Goal: Task Accomplishment & Management: Use online tool/utility

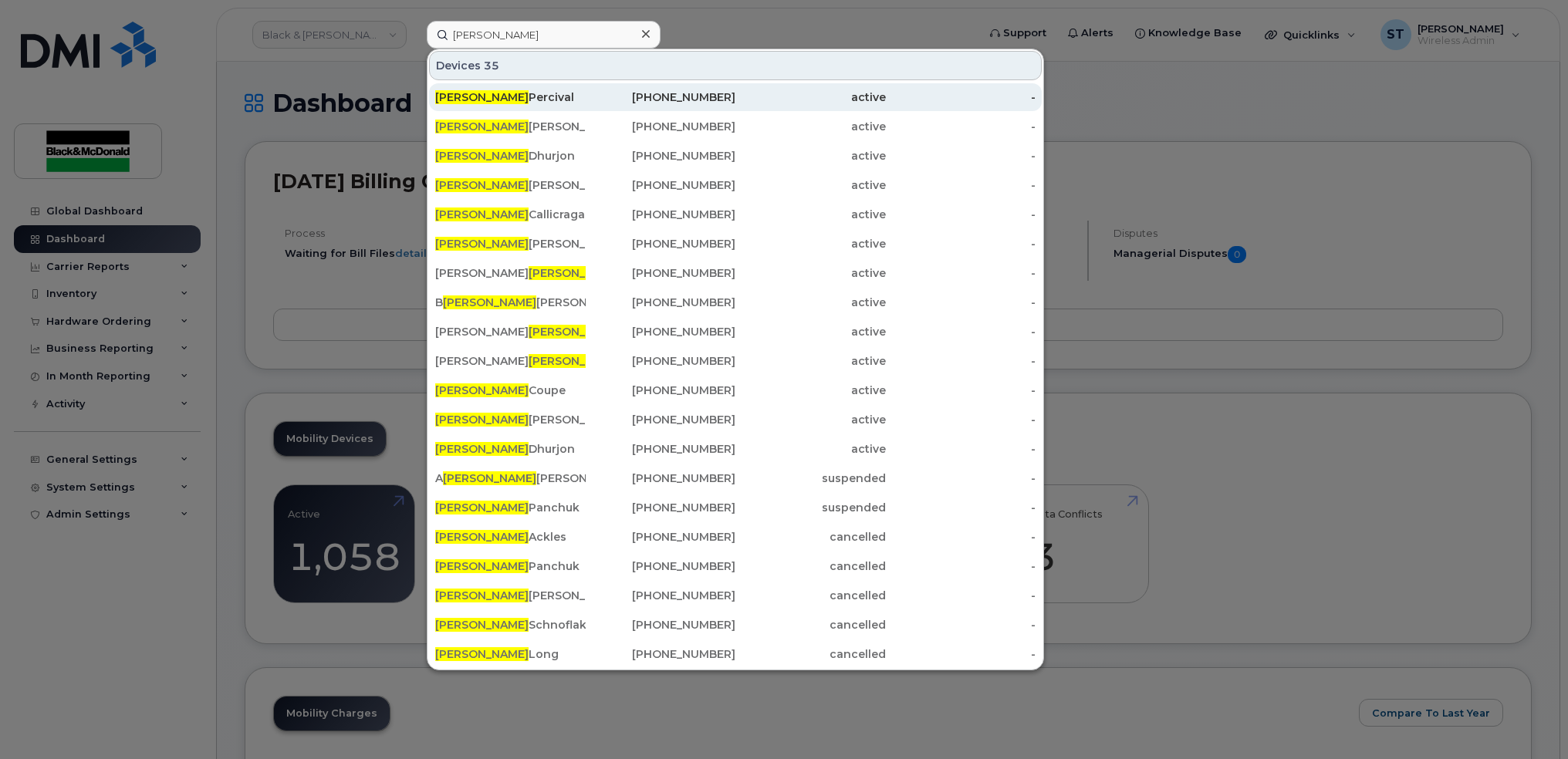
type input "ryan"
click at [491, 99] on div "Ryan Percival" at bounding box center [511, 97] width 150 height 16
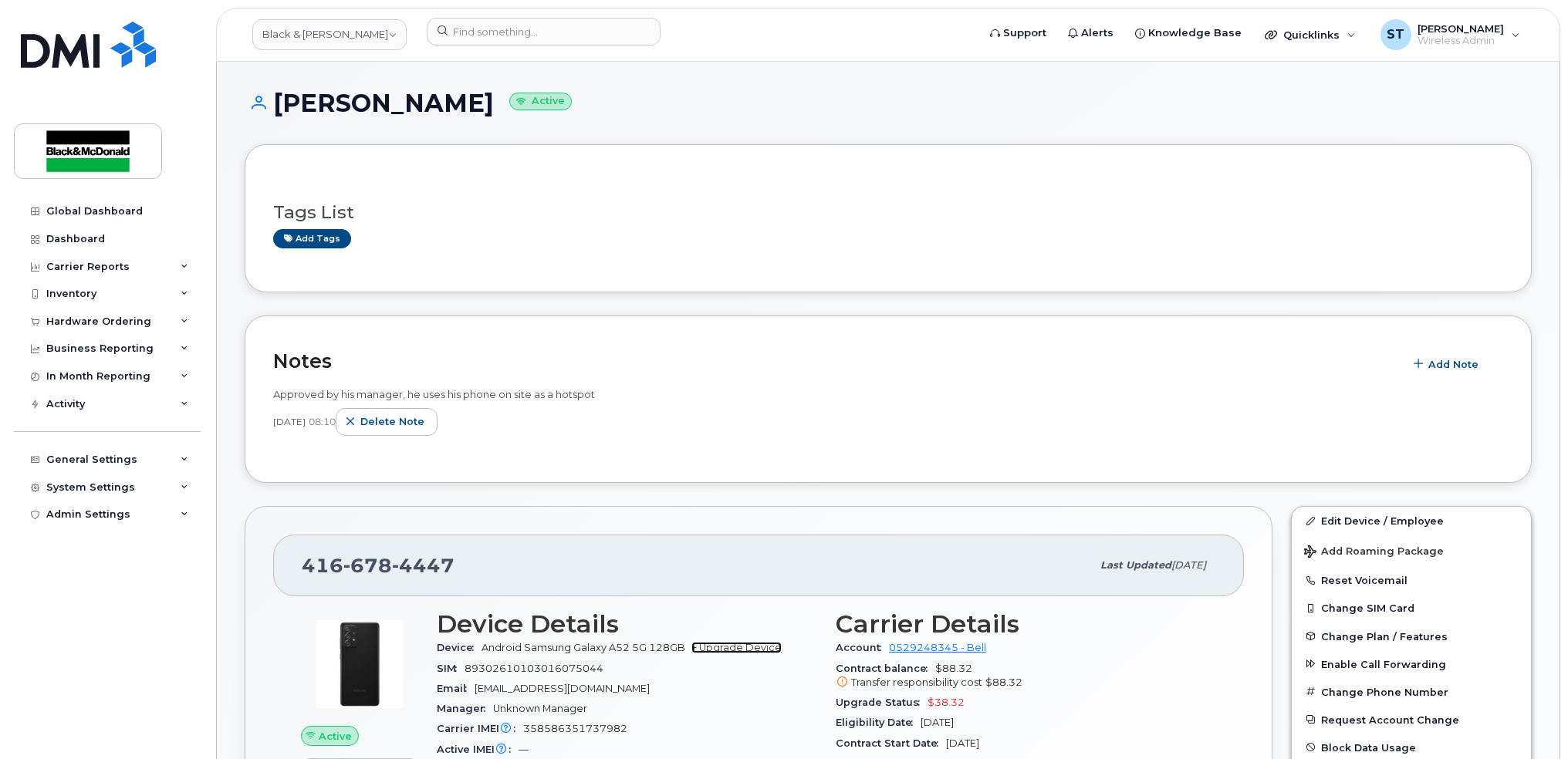
click at [746, 652] on link "+ Upgrade Device" at bounding box center [736, 648] width 90 height 12
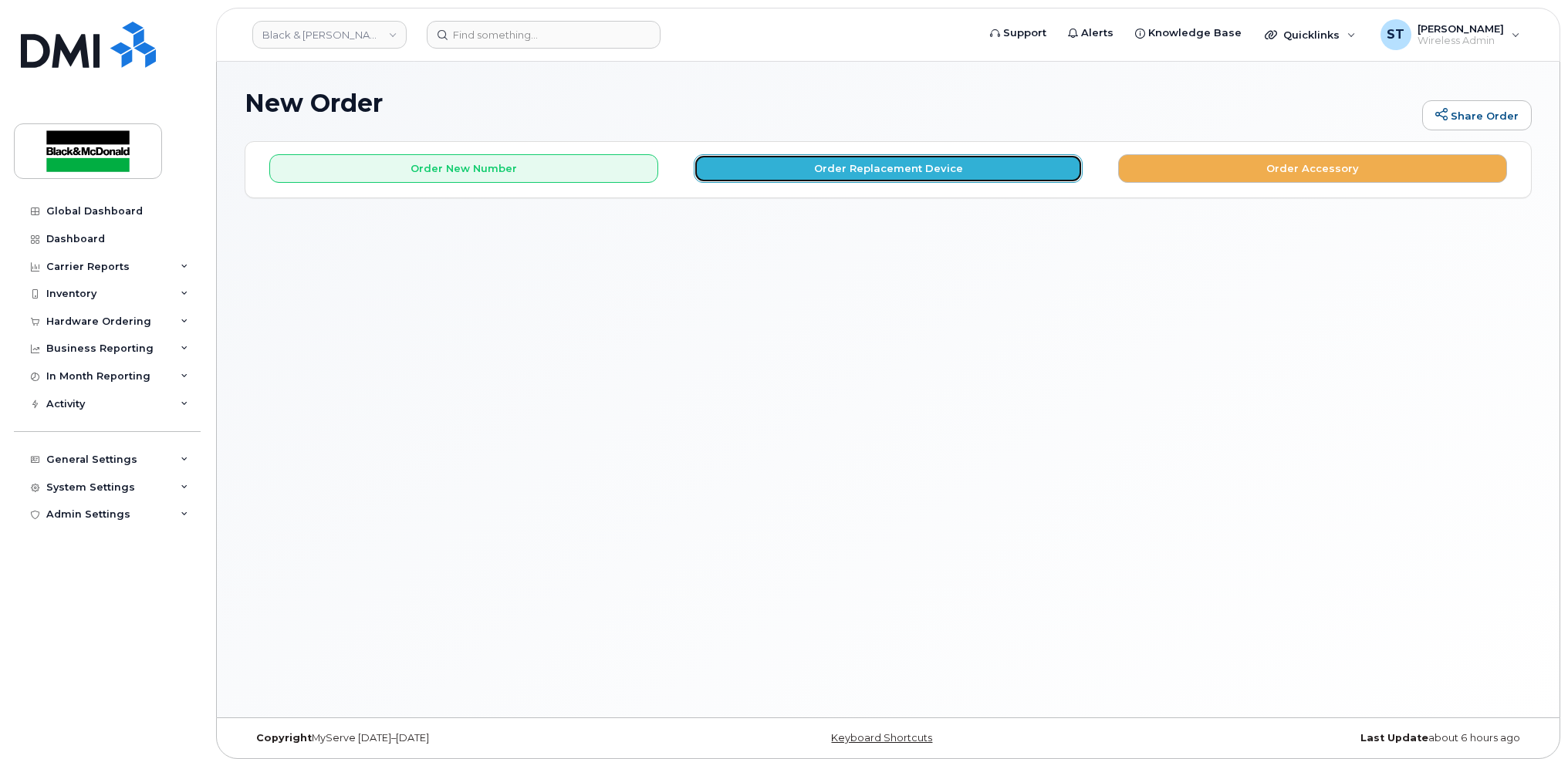
click at [947, 159] on button "Order Replacement Device" at bounding box center [888, 168] width 388 height 28
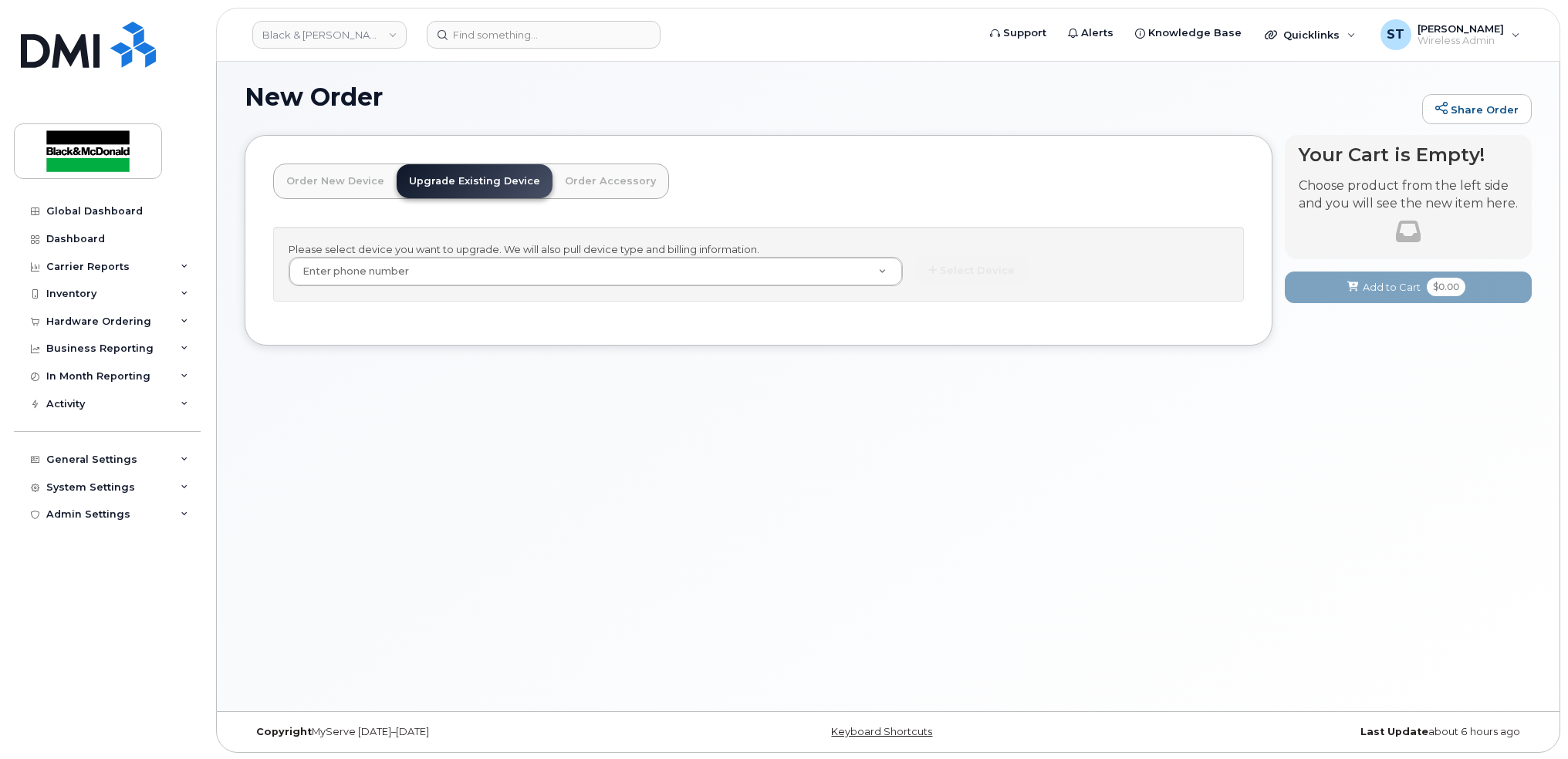
scroll to position [8, 0]
click at [764, 401] on div "New Order Share Order × Share This Order If you want to allow others to create …" at bounding box center [888, 381] width 1342 height 656
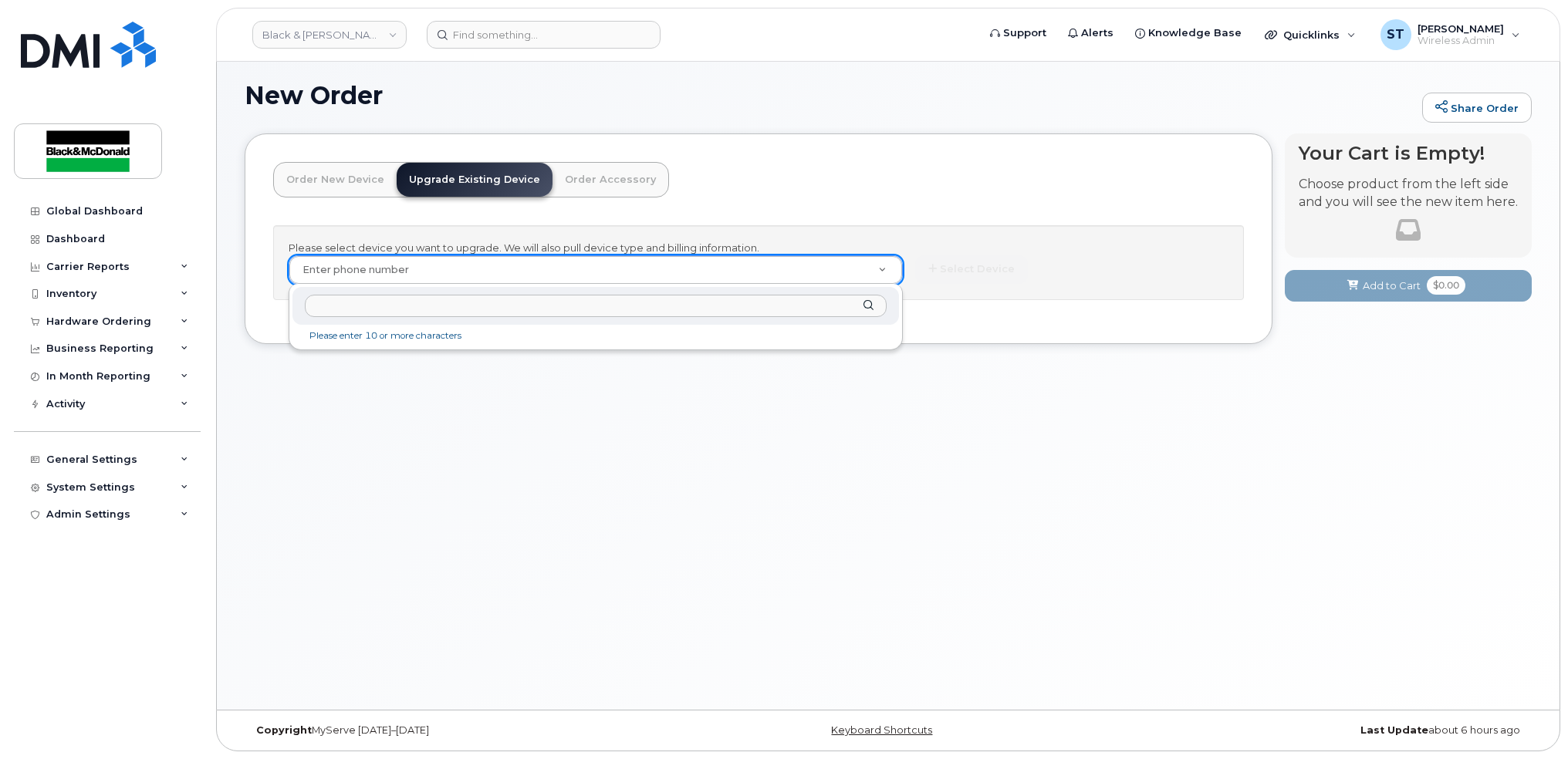
type input "[URL][DOMAIN_NAME]"
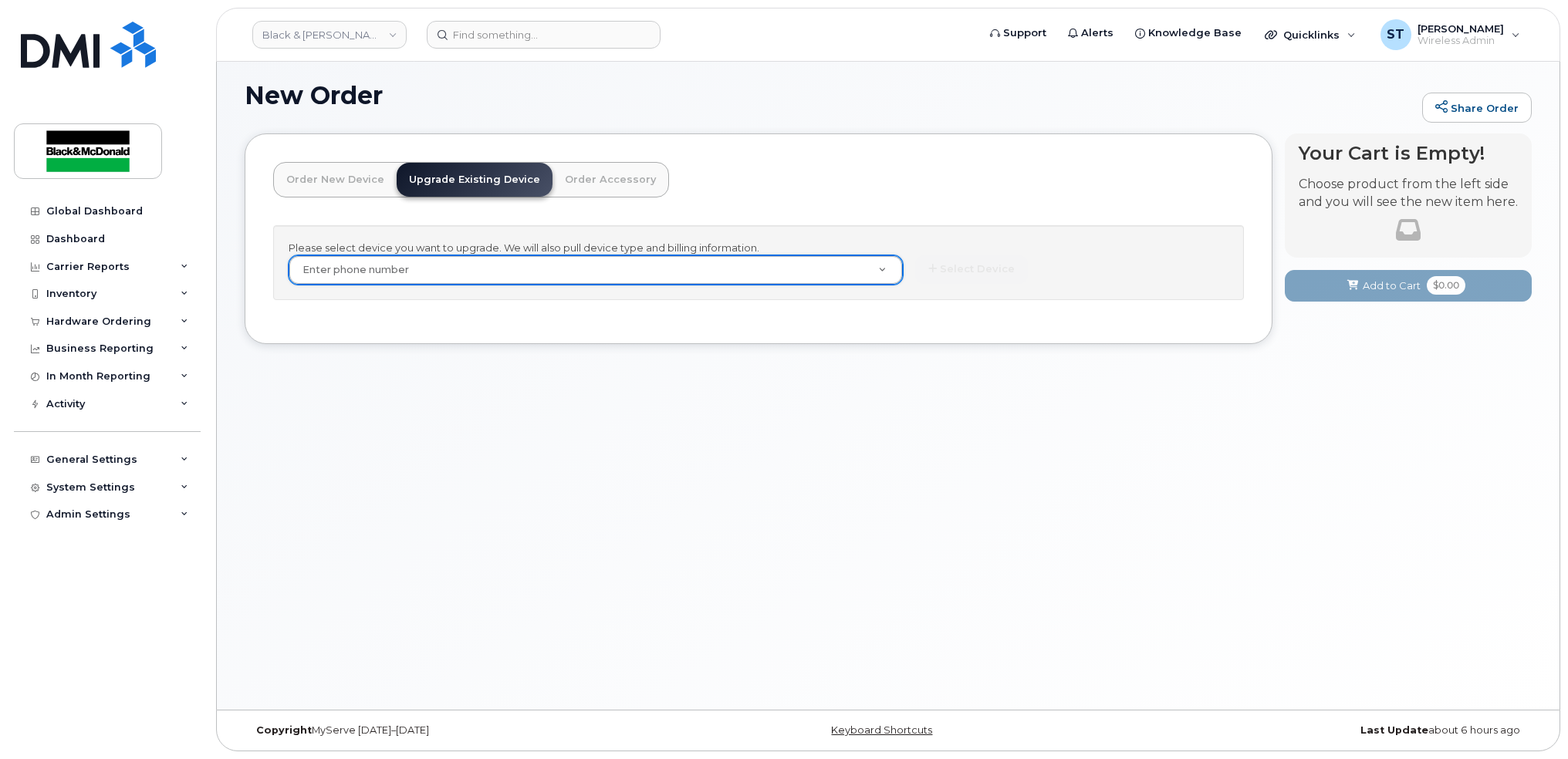
drag, startPoint x: 445, startPoint y: 273, endPoint x: 309, endPoint y: 266, distance: 136.2
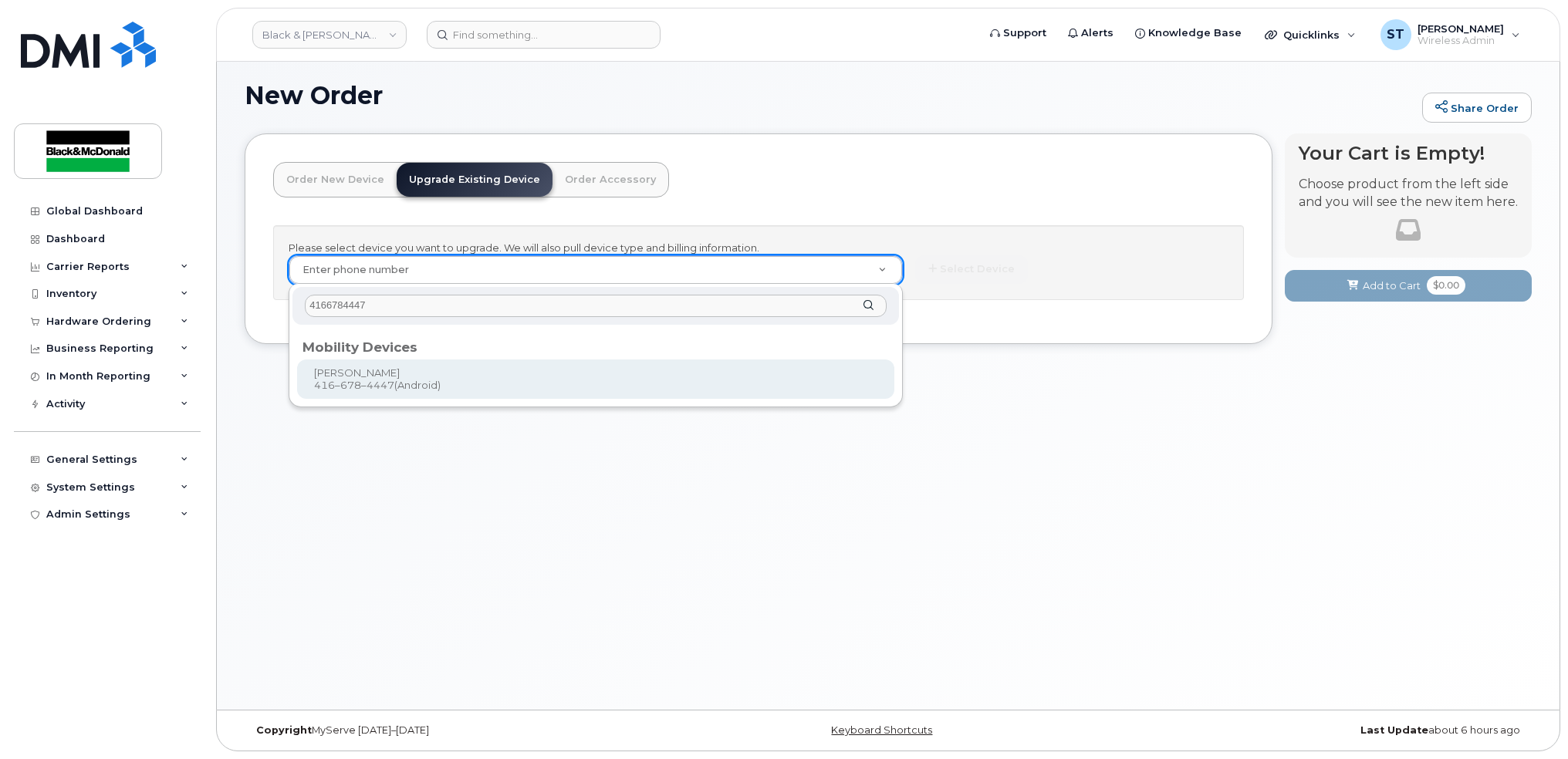
type input "4166784447"
type input "342496"
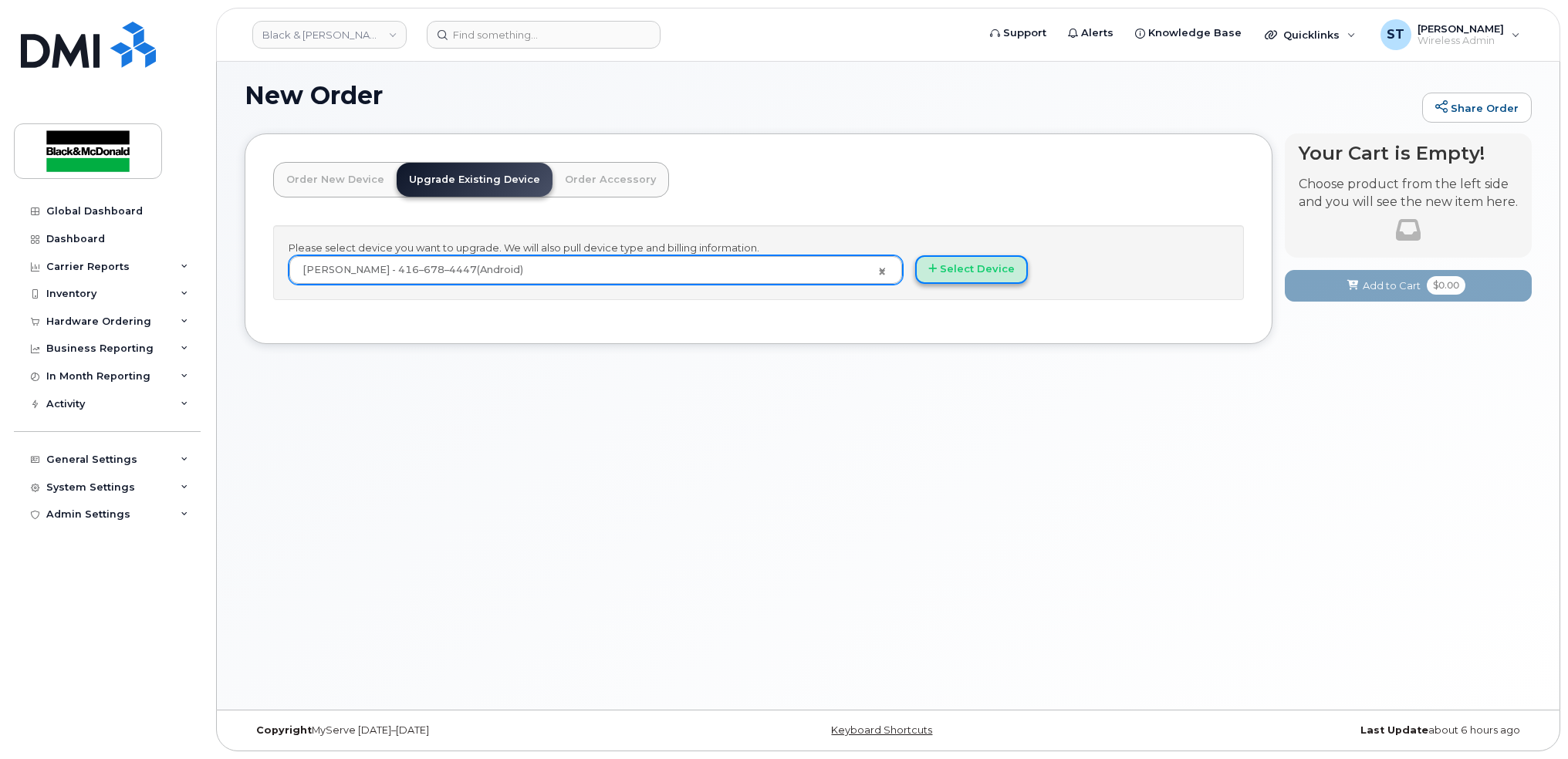
click at [963, 280] on button "Select Device" at bounding box center [971, 269] width 113 height 28
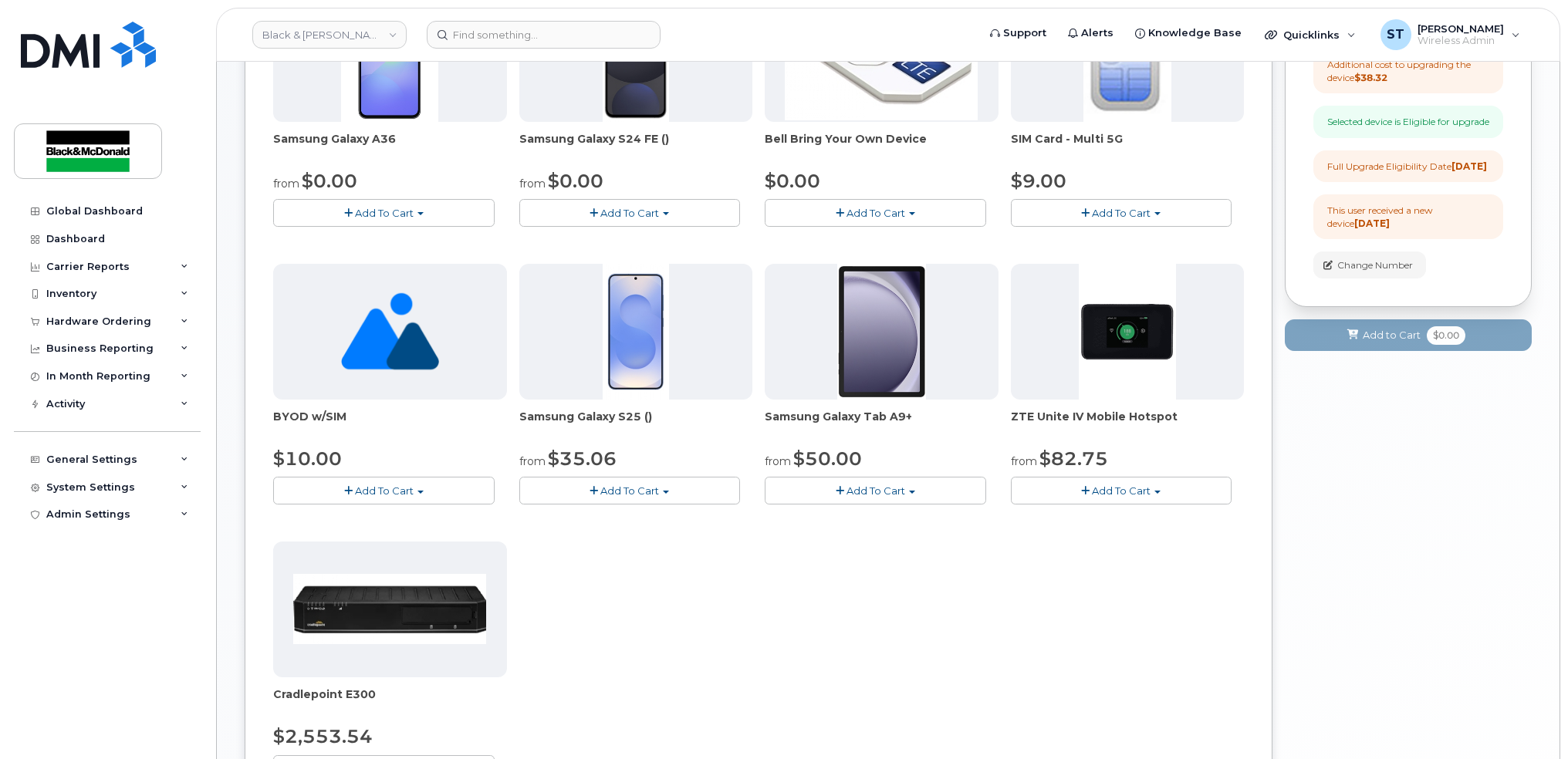
scroll to position [543, 0]
